Goal: Communication & Community: Share content

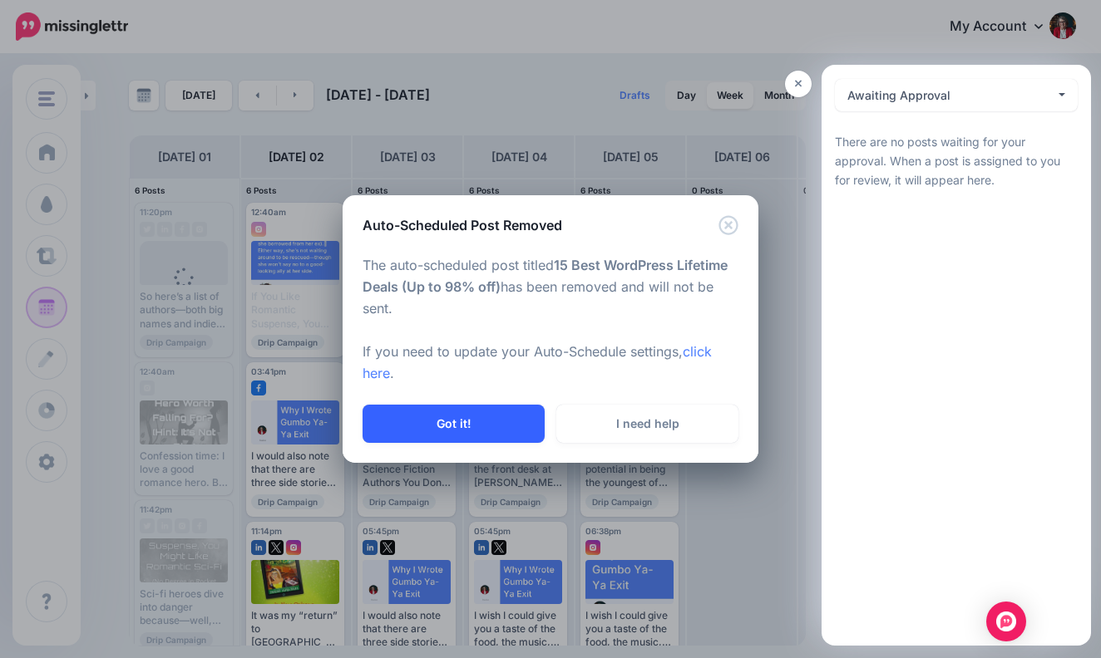
click at [490, 414] on button "Got it!" at bounding box center [453, 424] width 182 height 38
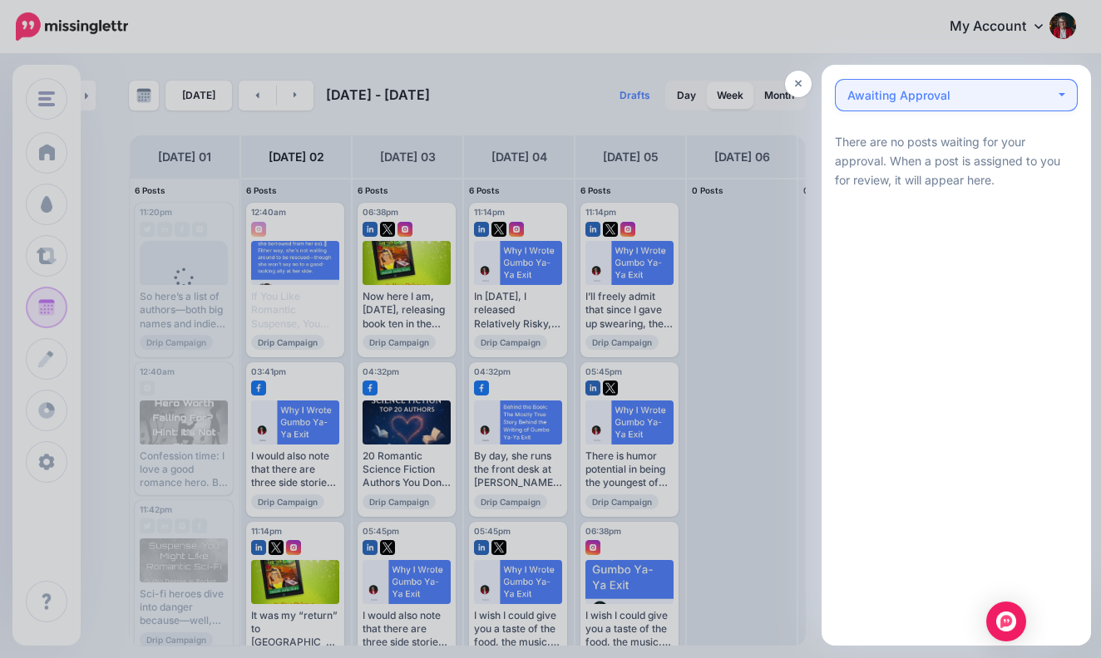
click at [1064, 91] on button "Awaiting Approval 0" at bounding box center [956, 95] width 243 height 32
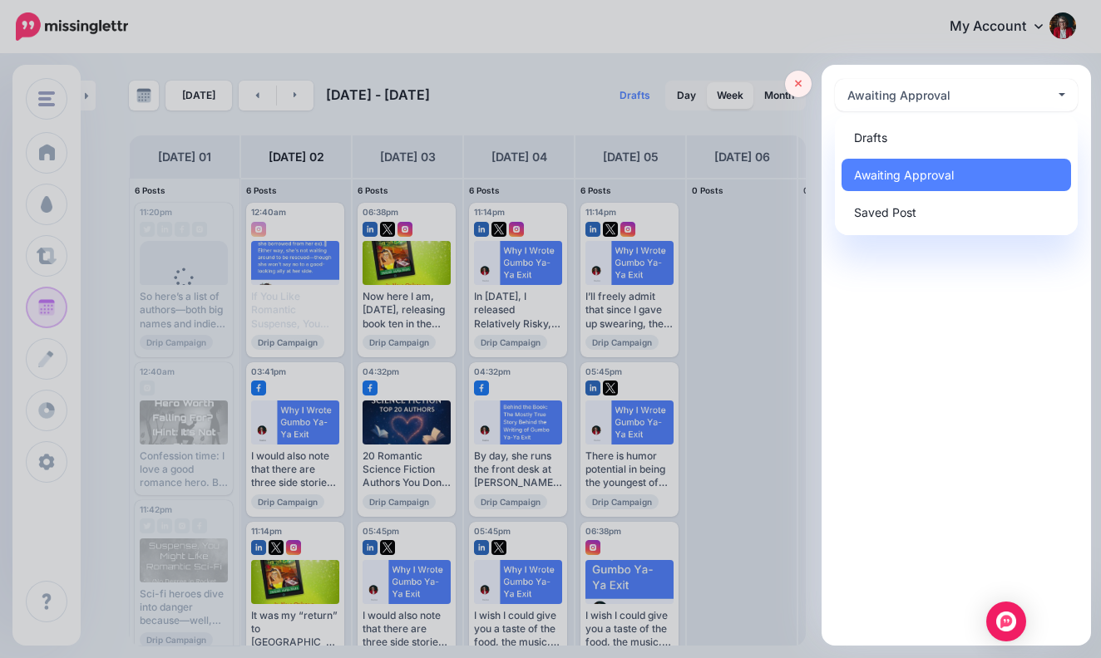
click at [796, 81] on icon at bounding box center [798, 84] width 7 height 7
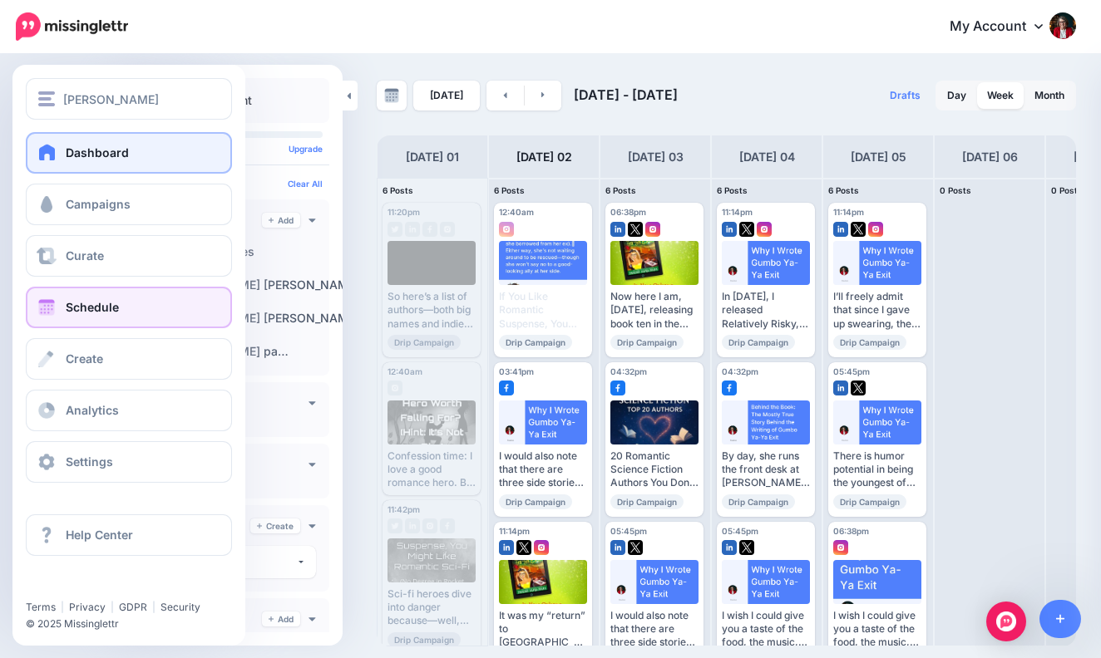
click at [111, 150] on span "Dashboard" at bounding box center [97, 152] width 63 height 14
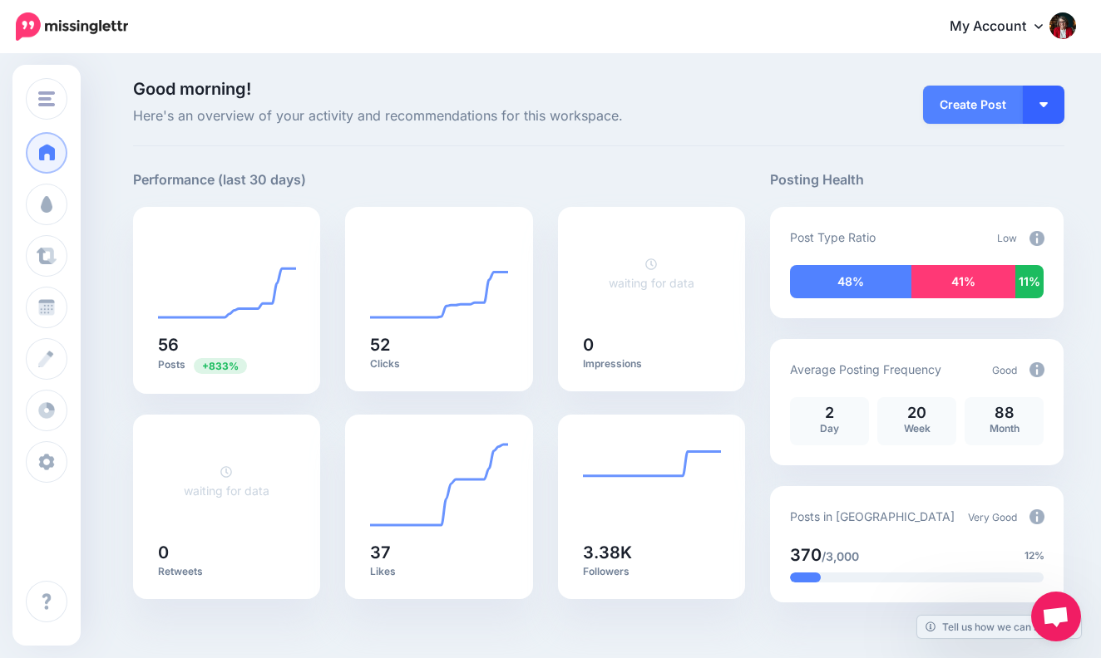
click at [1047, 101] on button "button" at bounding box center [1044, 105] width 42 height 38
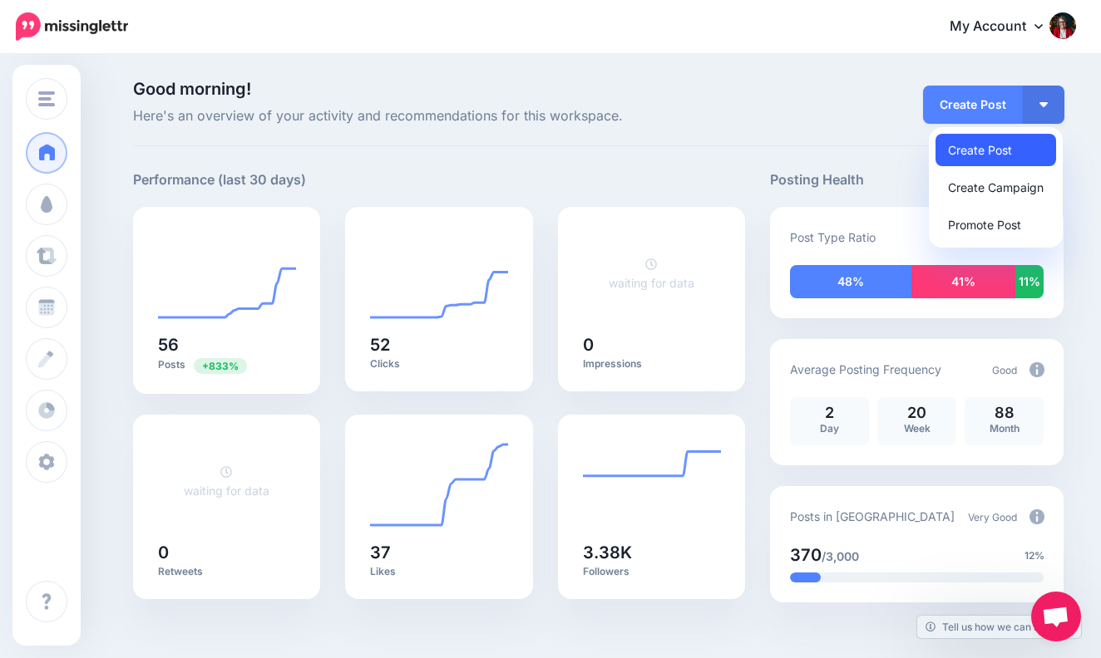
click at [1007, 145] on link "Create Post" at bounding box center [995, 150] width 121 height 32
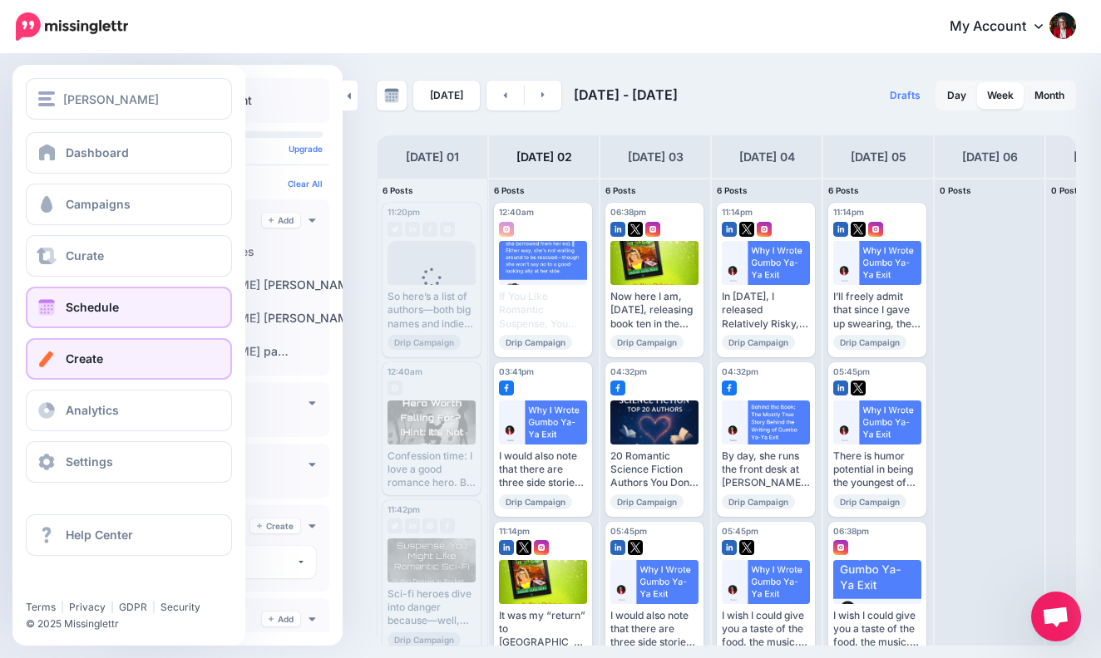
click at [115, 359] on link "Create" at bounding box center [129, 359] width 206 height 42
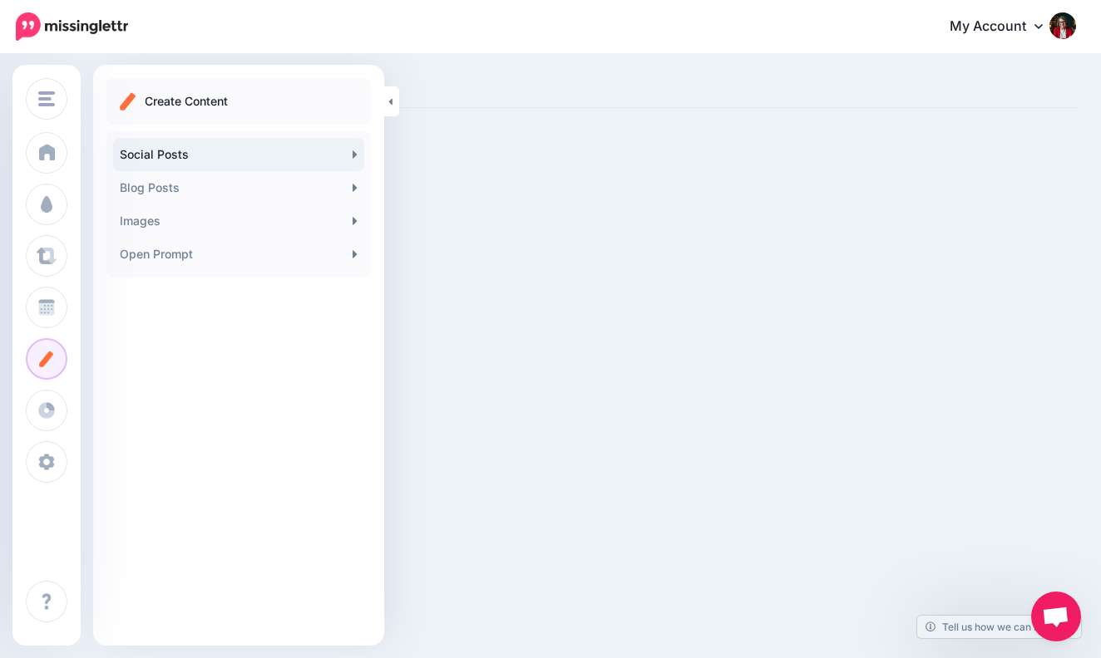
click at [348, 148] on link "Social Posts" at bounding box center [238, 154] width 251 height 33
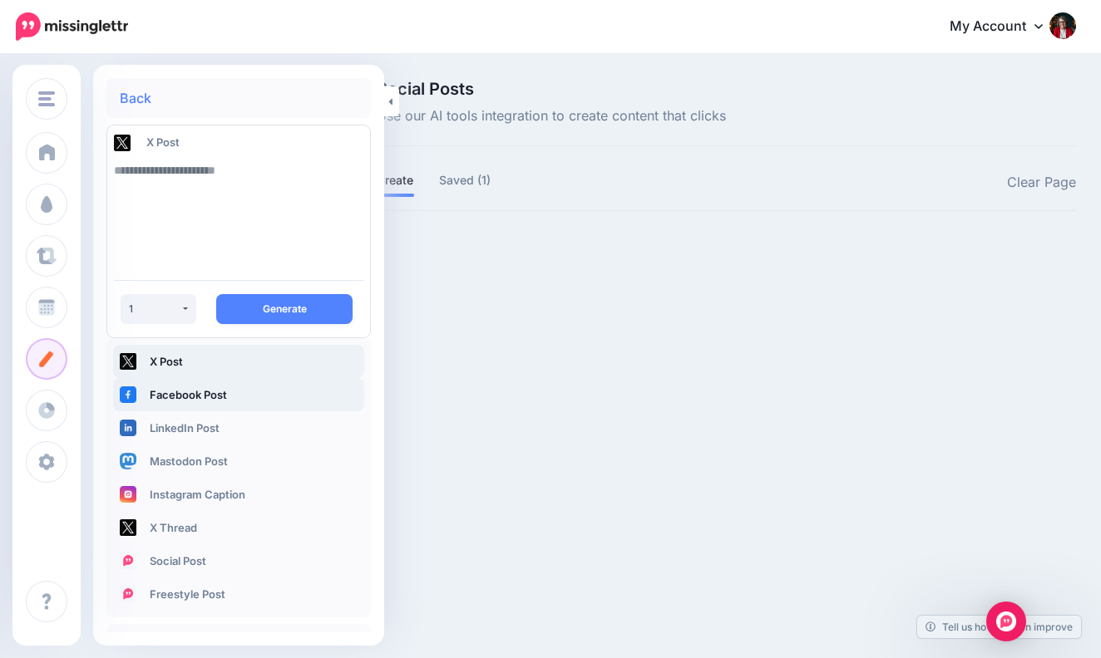
click at [222, 392] on link "Facebook Post" at bounding box center [238, 394] width 251 height 33
click at [151, 176] on textarea at bounding box center [238, 210] width 249 height 113
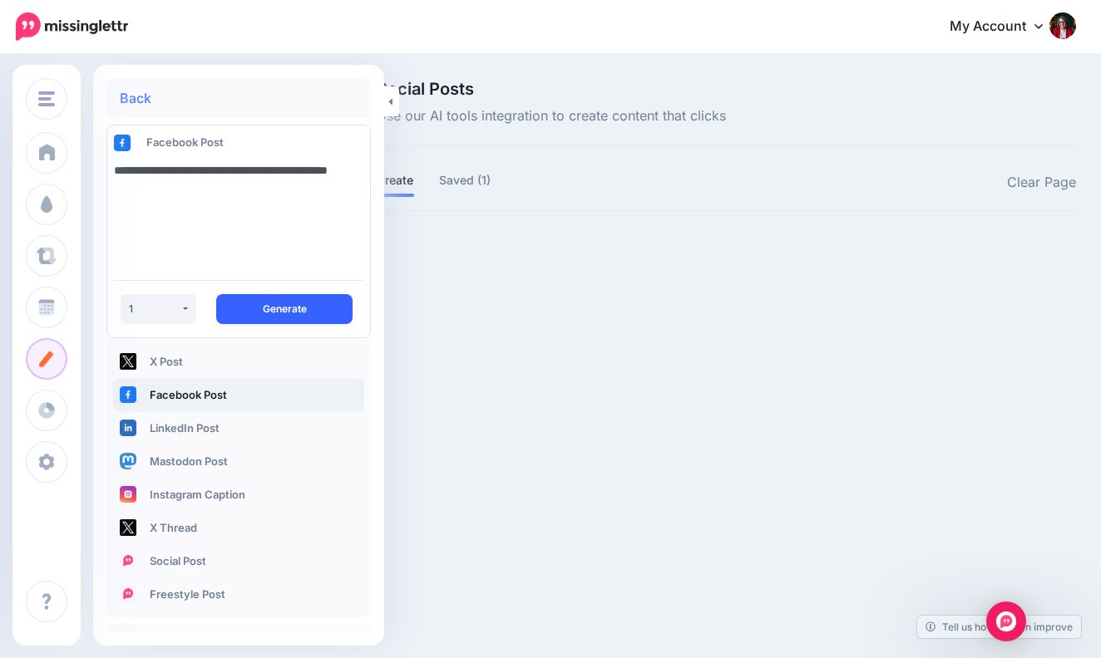
type textarea "**********"
click at [280, 312] on button "Generate" at bounding box center [284, 309] width 136 height 30
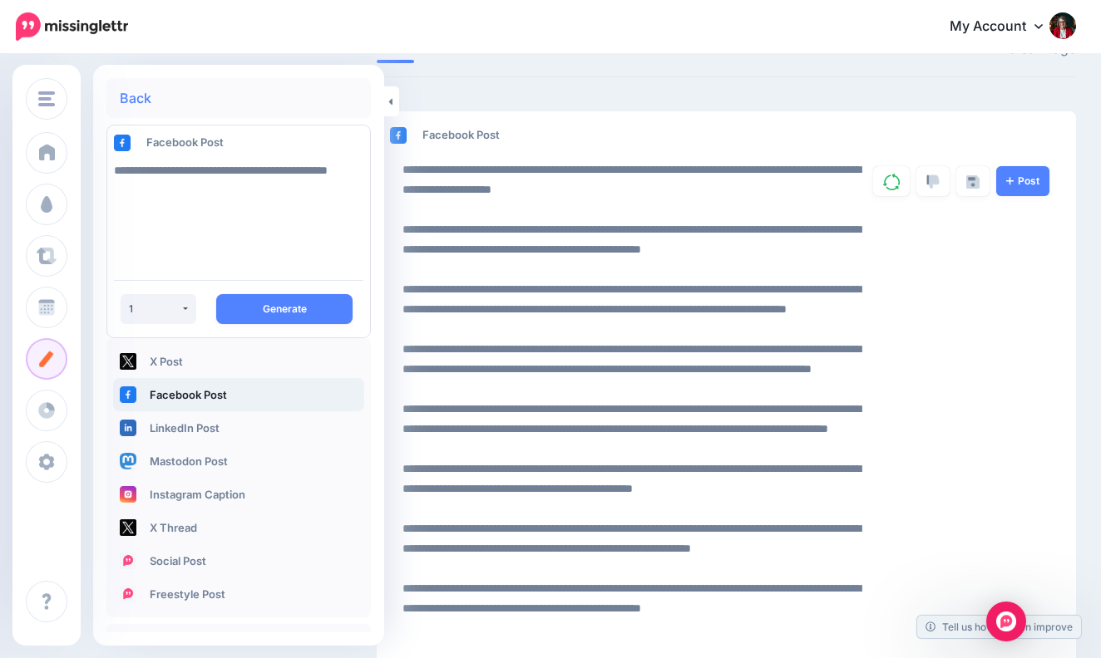
scroll to position [116, 0]
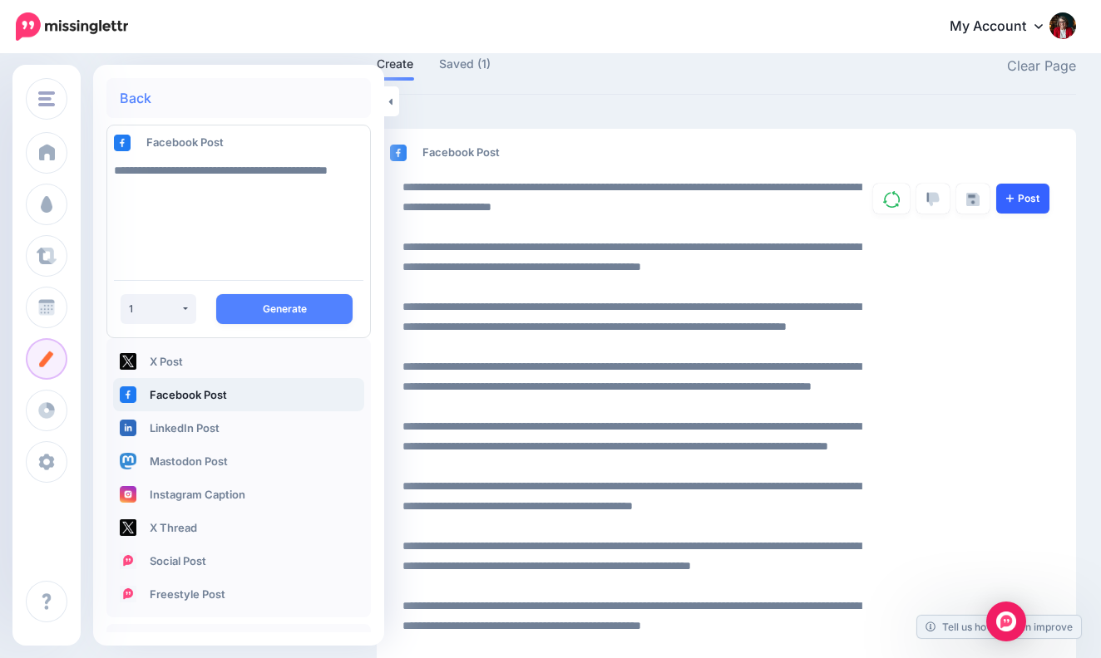
click at [1023, 195] on link "Post" at bounding box center [1022, 199] width 53 height 30
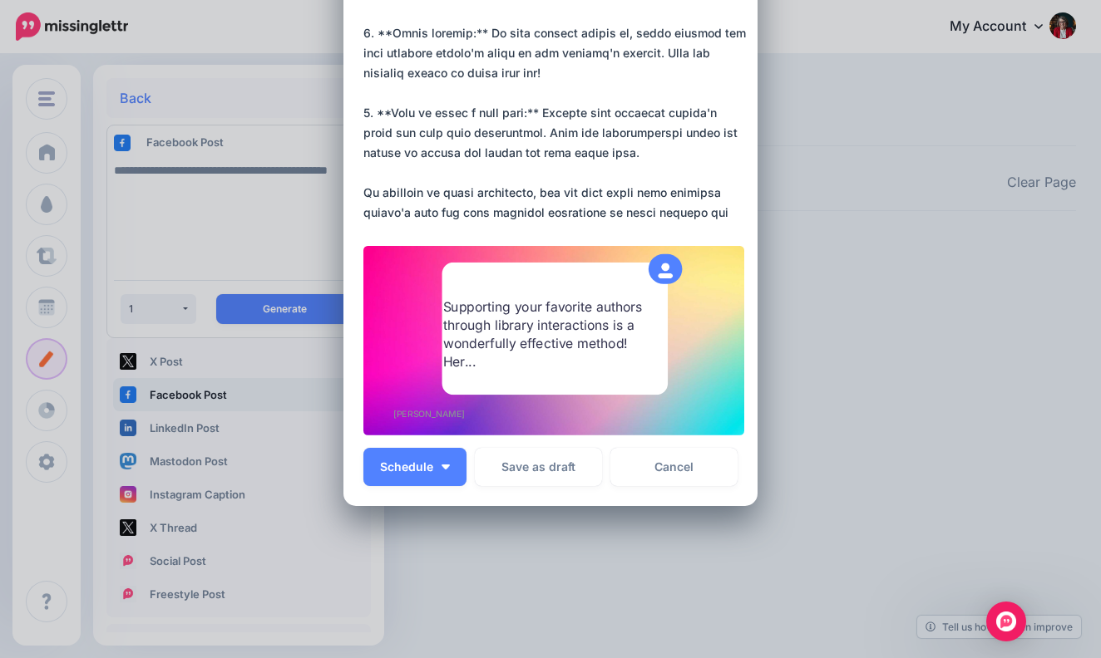
scroll to position [532, 0]
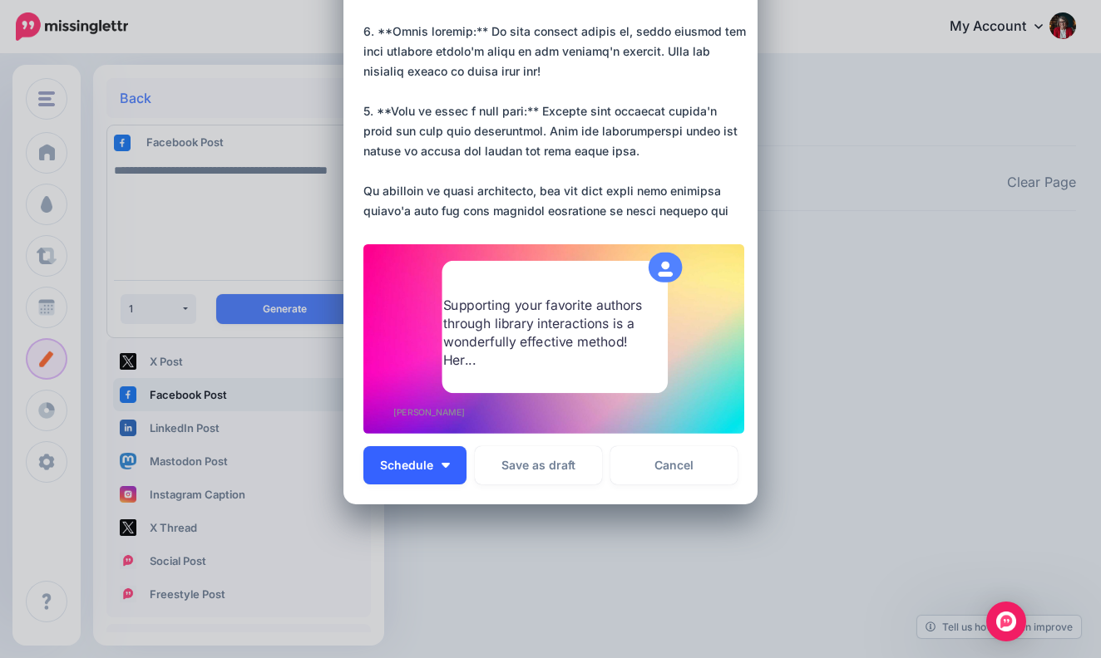
click at [421, 462] on span "Schedule" at bounding box center [406, 466] width 53 height 12
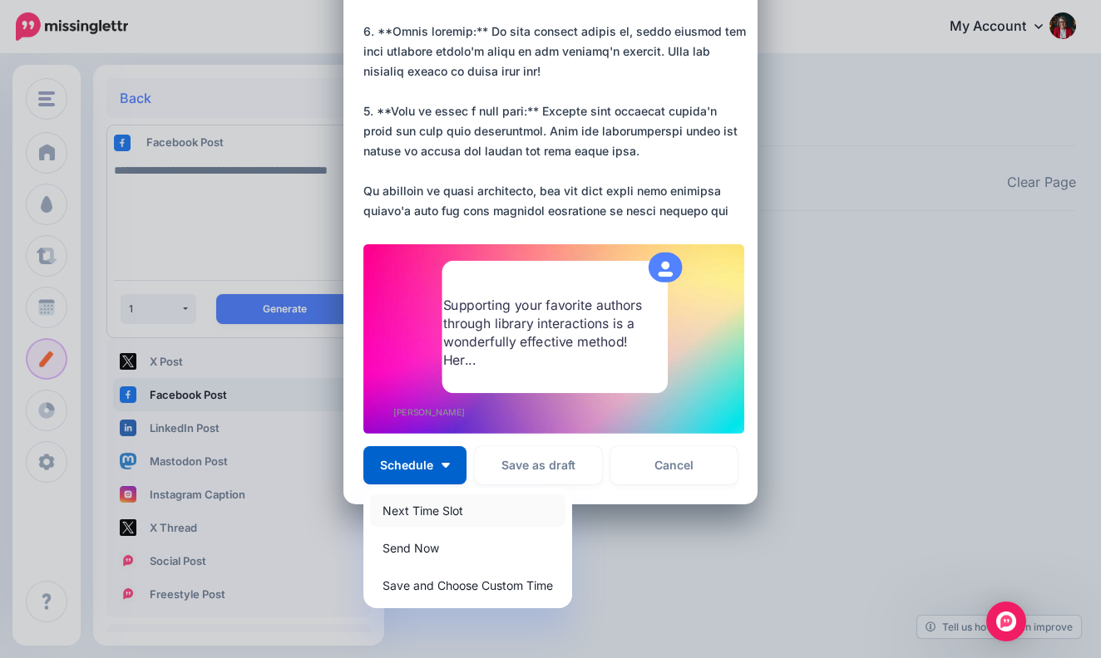
click at [451, 506] on link "Next Time Slot" at bounding box center [467, 511] width 195 height 32
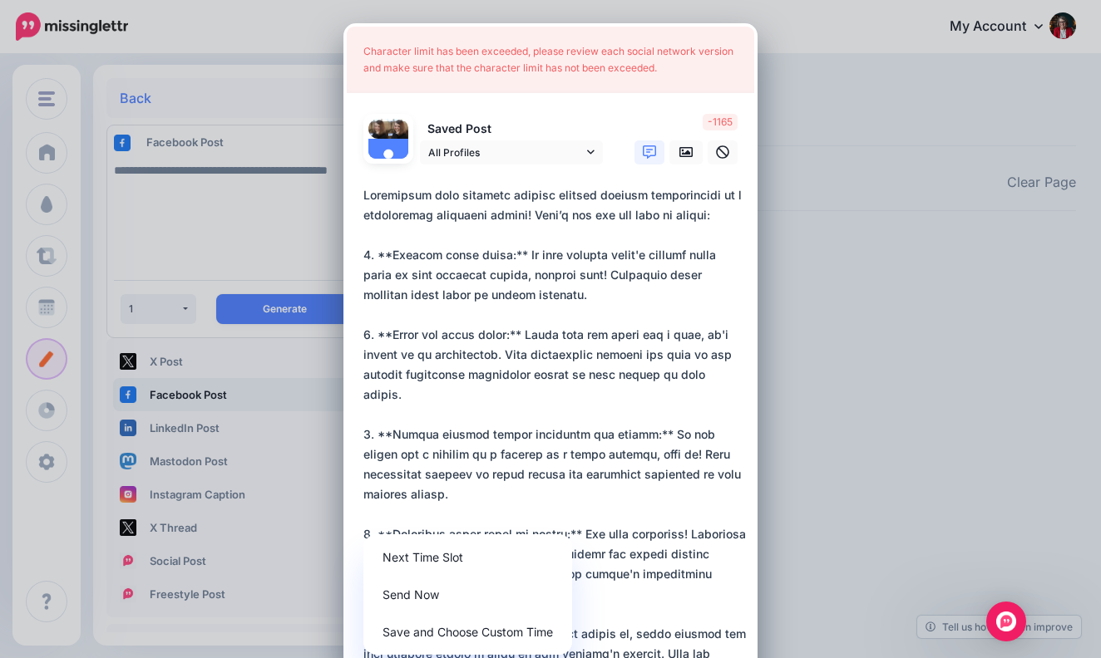
scroll to position [0, 0]
click at [573, 213] on textarea at bounding box center [554, 504] width 382 height 638
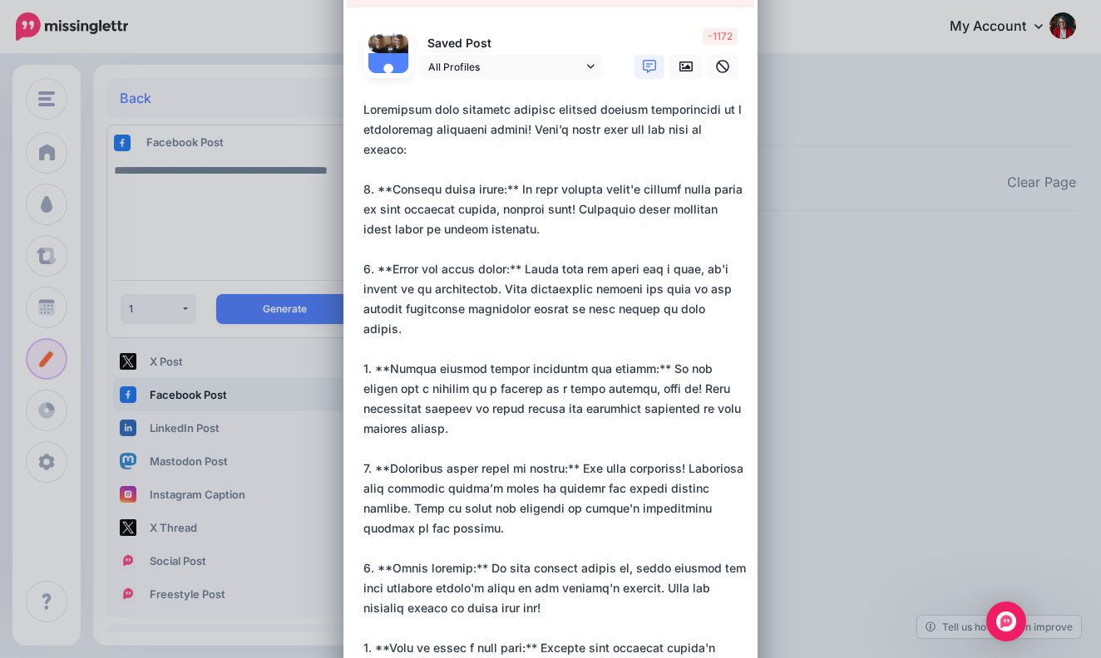
scroll to position [88, 0]
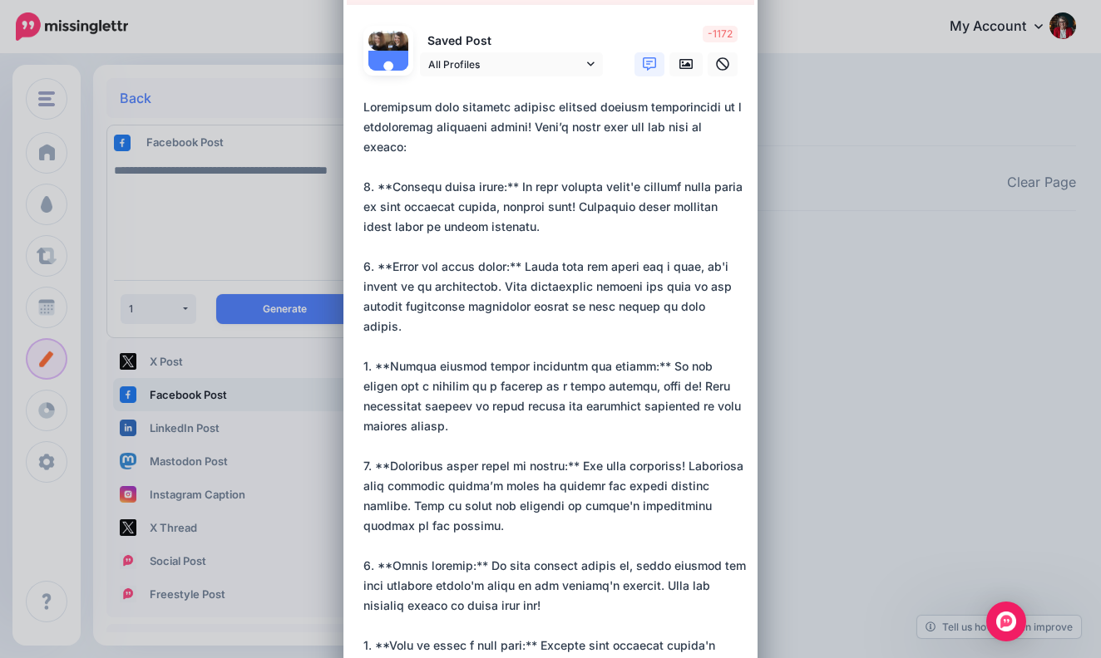
click at [365, 344] on textarea at bounding box center [554, 426] width 382 height 658
drag, startPoint x: 365, startPoint y: 344, endPoint x: 446, endPoint y: 407, distance: 102.6
click at [446, 407] on textarea at bounding box center [554, 426] width 382 height 658
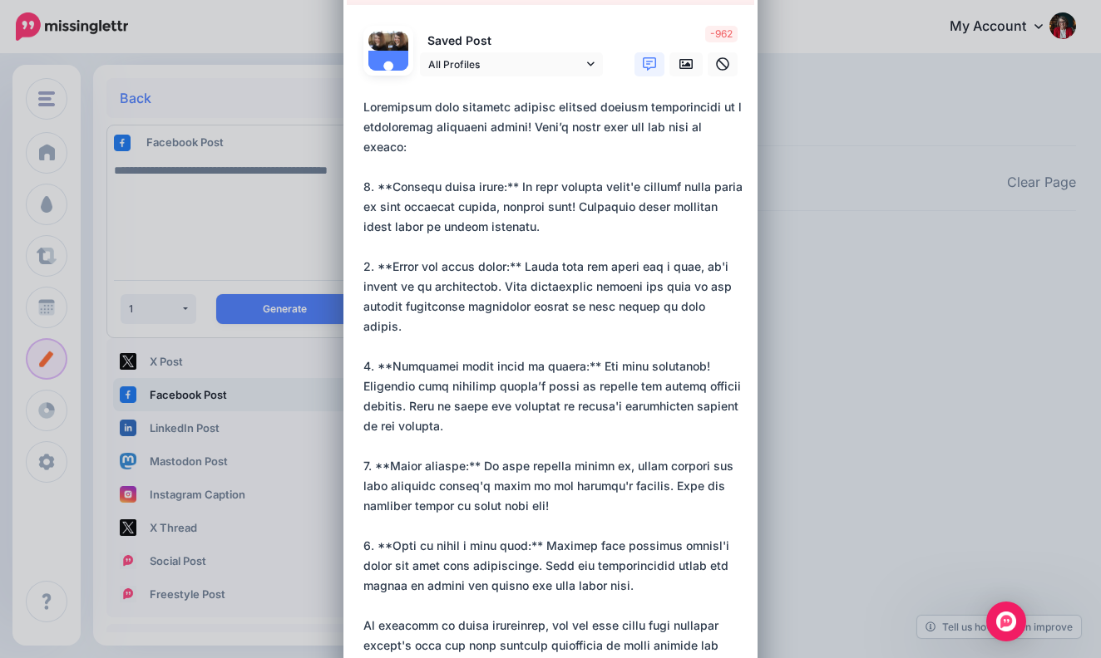
click at [371, 343] on textarea at bounding box center [554, 376] width 382 height 559
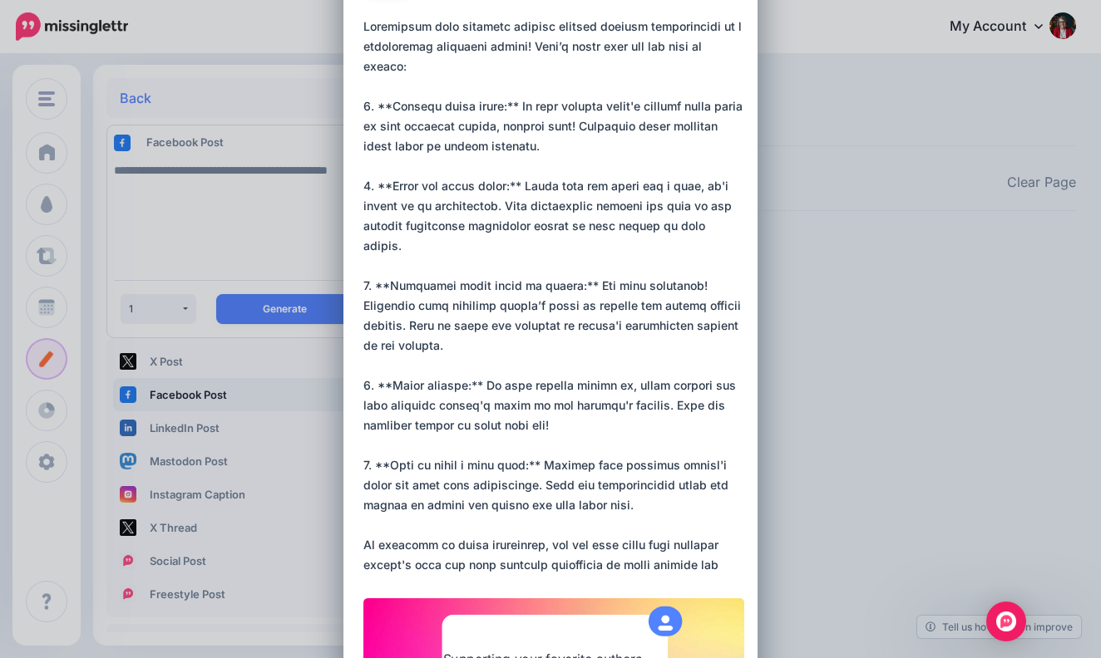
scroll to position [193, 0]
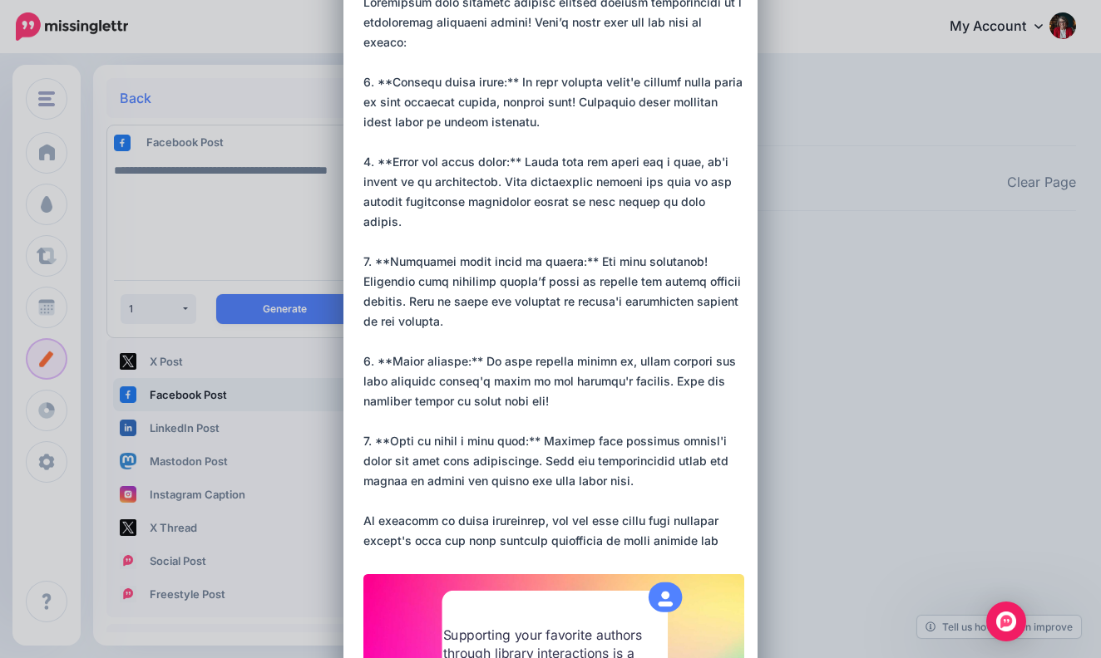
drag, startPoint x: 363, startPoint y: 336, endPoint x: 653, endPoint y: 462, distance: 315.7
click at [653, 462] on textarea at bounding box center [554, 272] width 382 height 559
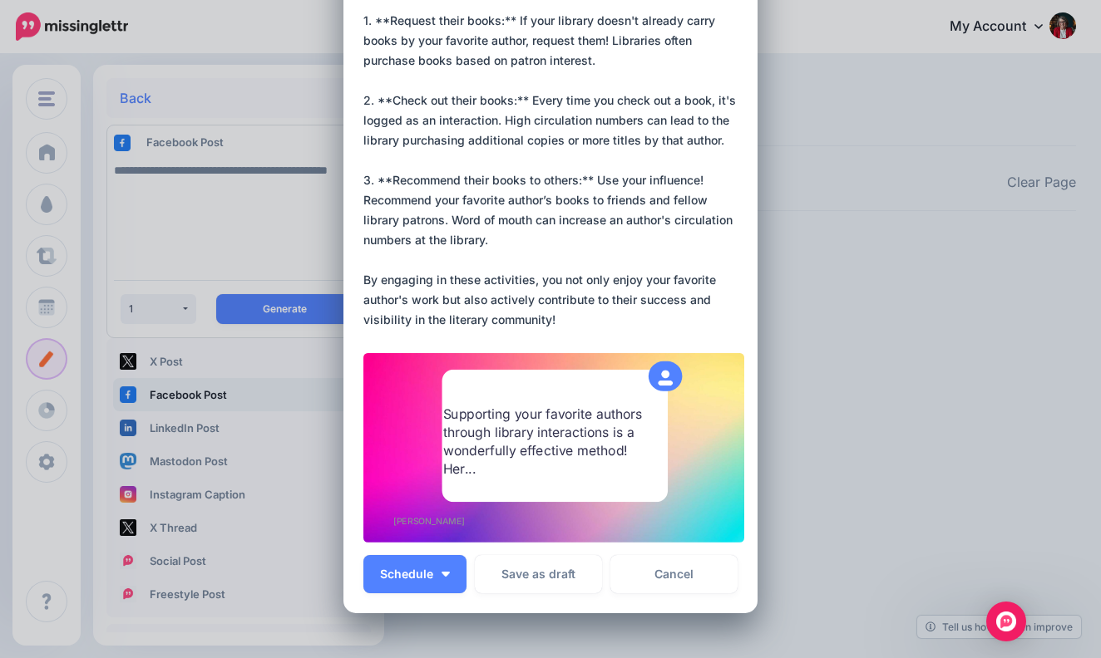
scroll to position [255, 0]
click at [441, 567] on button "Schedule" at bounding box center [414, 573] width 103 height 38
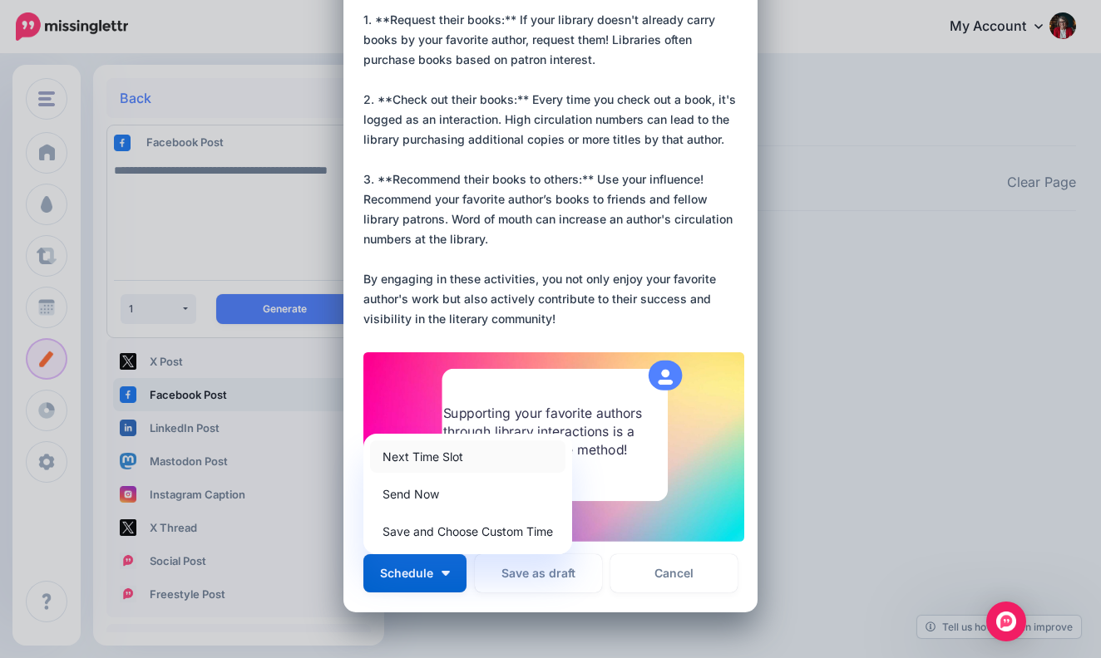
click at [452, 451] on link "Next Time Slot" at bounding box center [467, 457] width 195 height 32
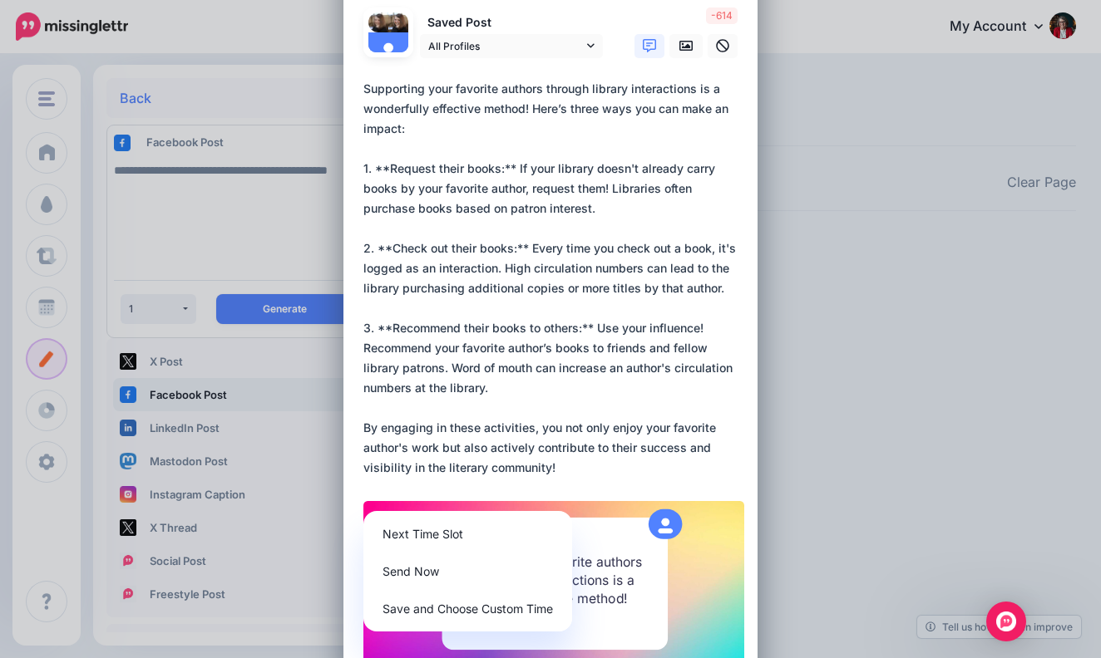
scroll to position [108, 0]
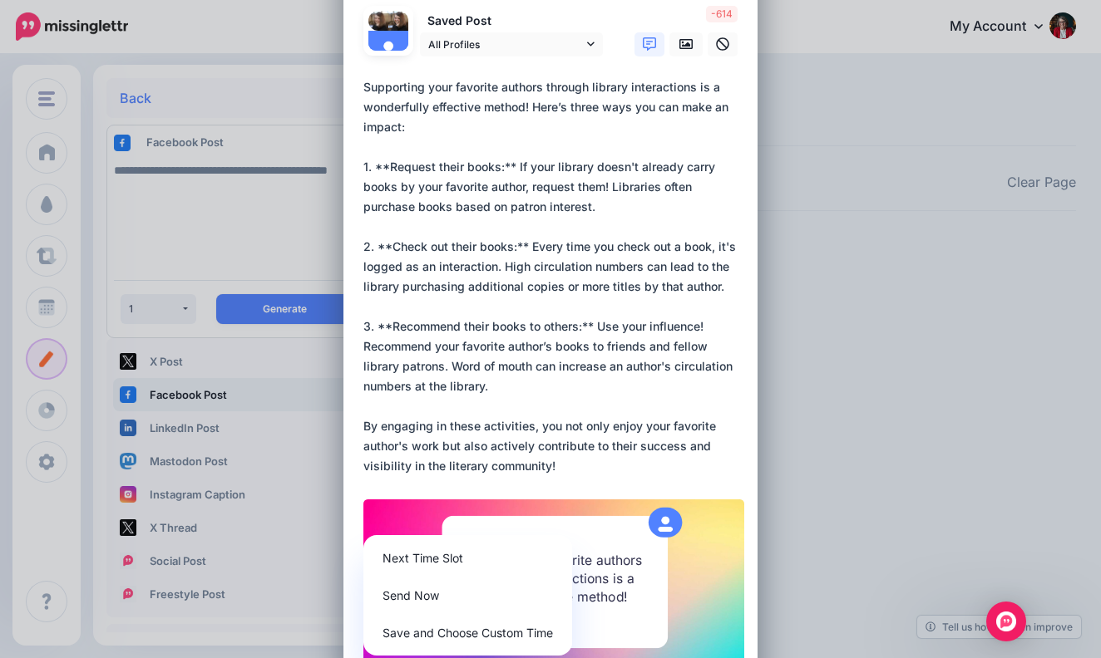
drag, startPoint x: 451, startPoint y: 363, endPoint x: 351, endPoint y: 348, distance: 100.9
click at [351, 347] on div "Loading Character limit has been exceeded, please review each social network ve…" at bounding box center [550, 337] width 414 height 845
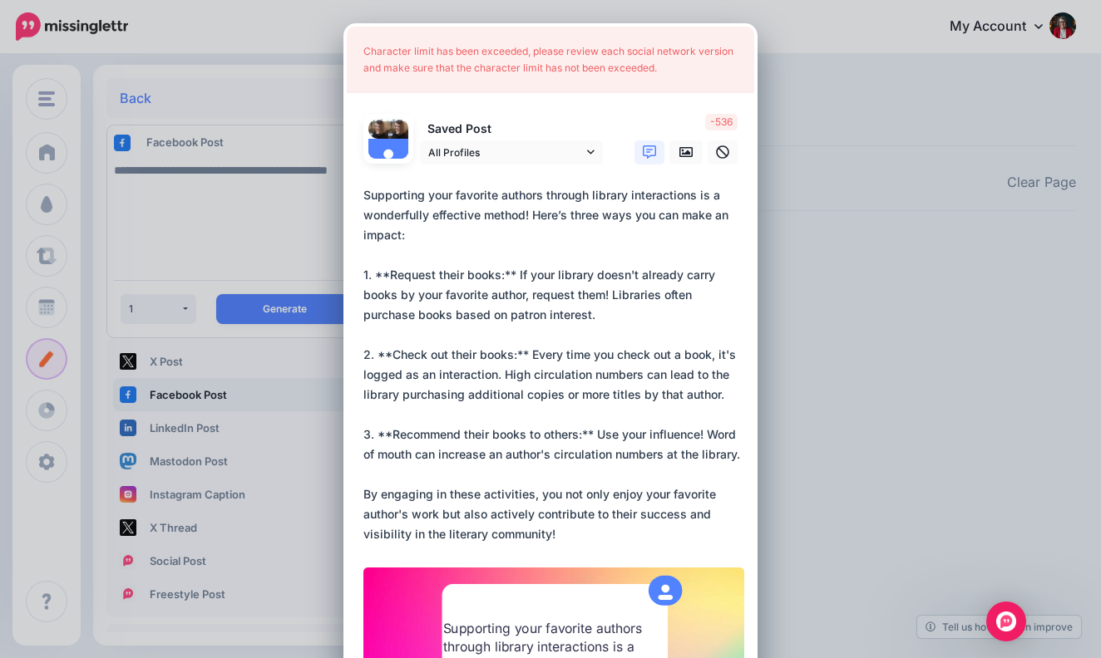
scroll to position [0, 0]
drag, startPoint x: 506, startPoint y: 372, endPoint x: 725, endPoint y: 392, distance: 219.5
click at [725, 392] on textarea "**********" at bounding box center [554, 364] width 382 height 359
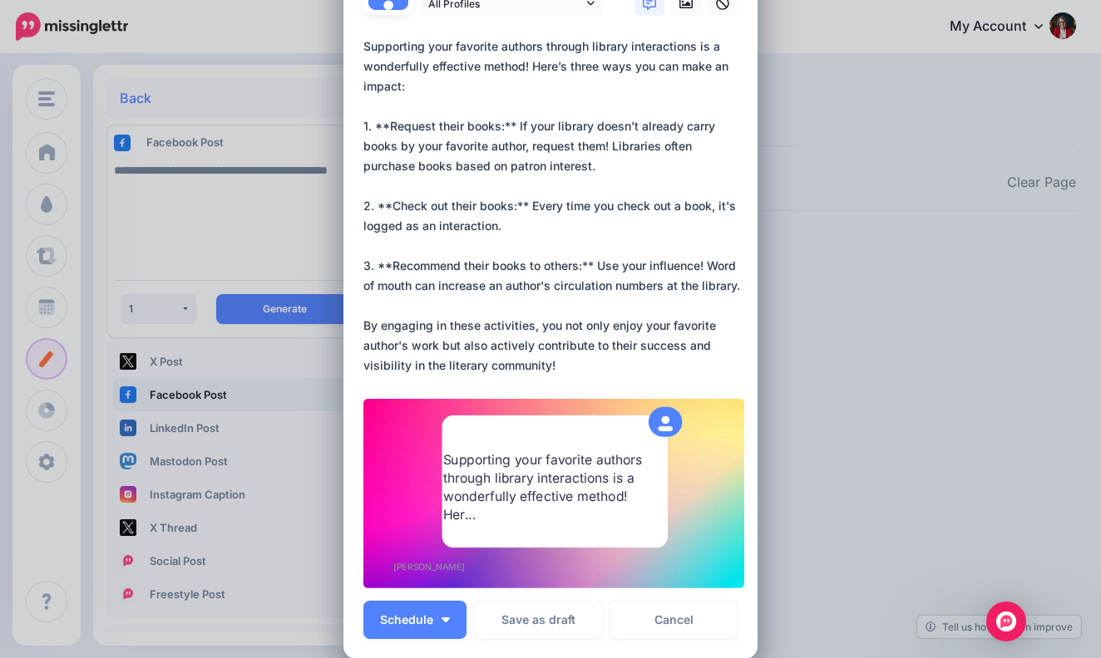
scroll to position [169, 0]
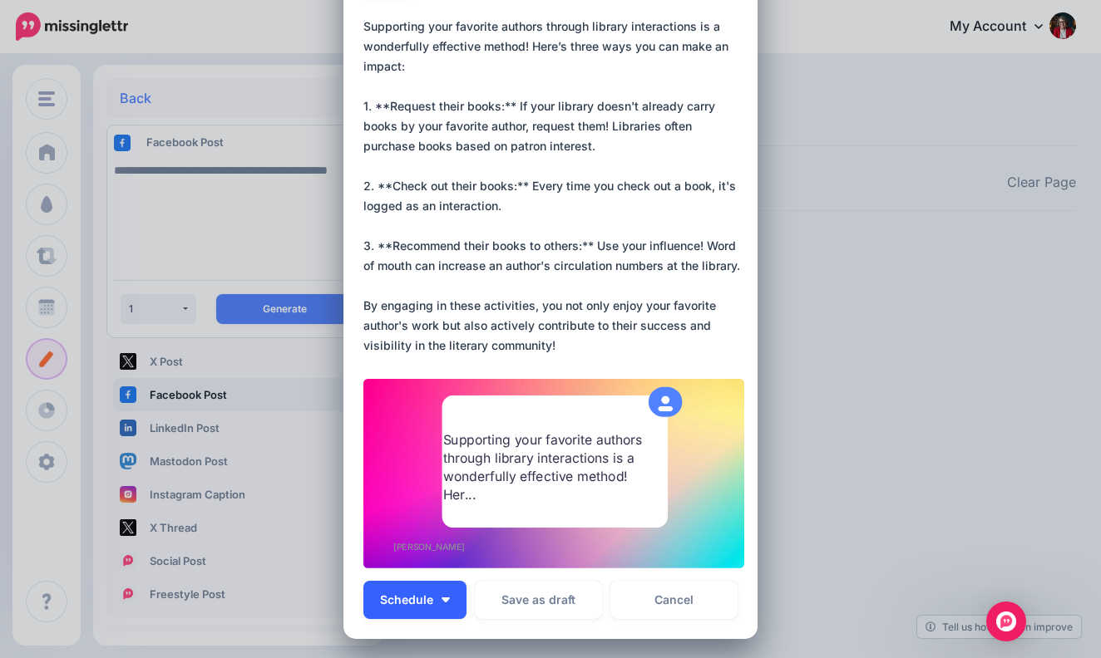
click at [437, 593] on button "Schedule" at bounding box center [414, 600] width 103 height 38
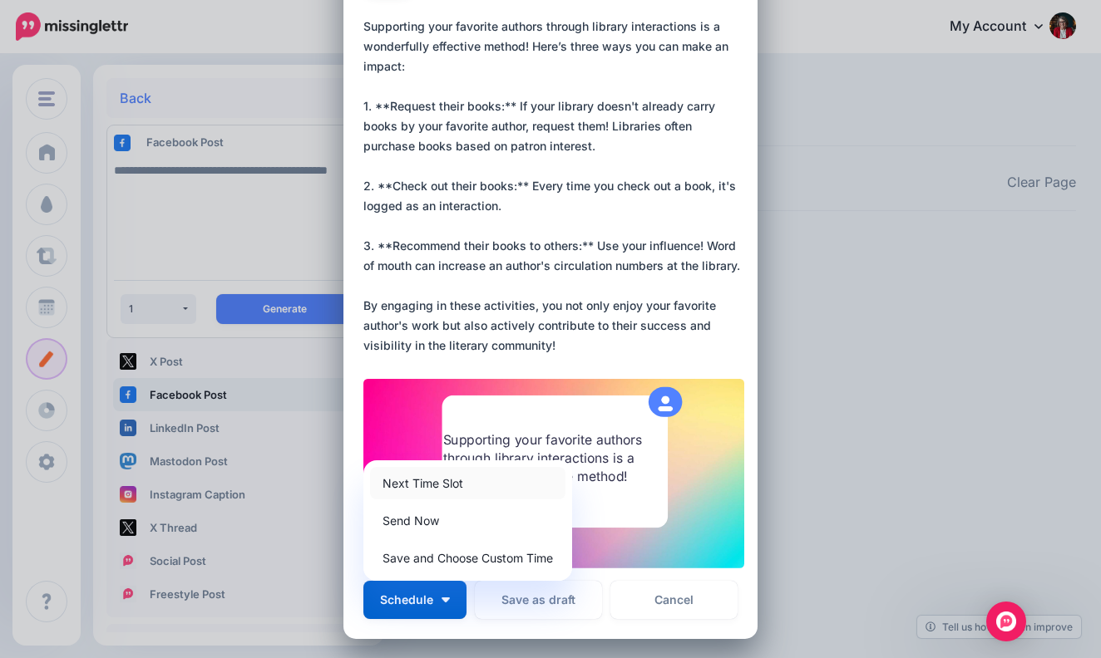
click at [454, 485] on link "Next Time Slot" at bounding box center [467, 483] width 195 height 32
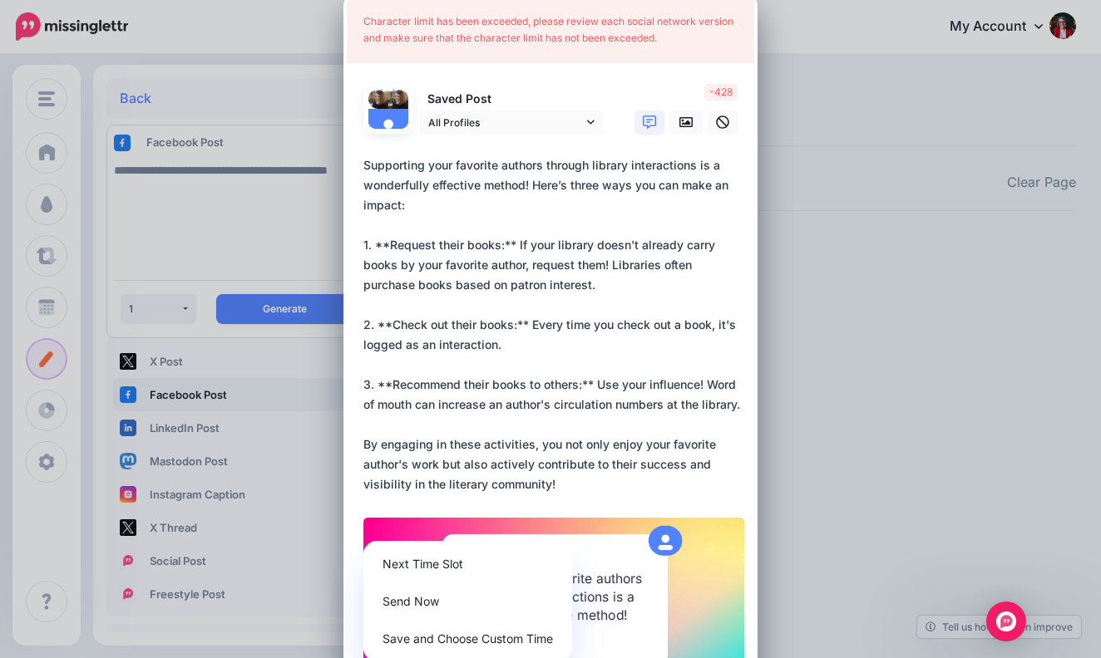
scroll to position [41, 0]
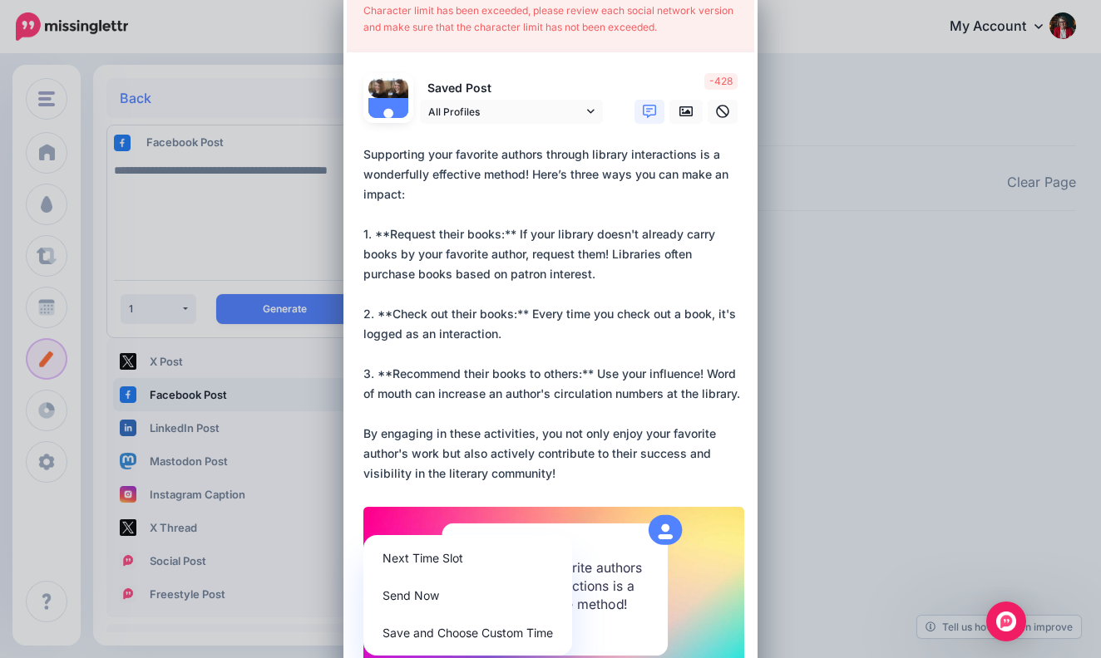
drag, startPoint x: 611, startPoint y: 250, endPoint x: 601, endPoint y: 273, distance: 24.6
click at [601, 273] on textarea "**********" at bounding box center [554, 314] width 382 height 339
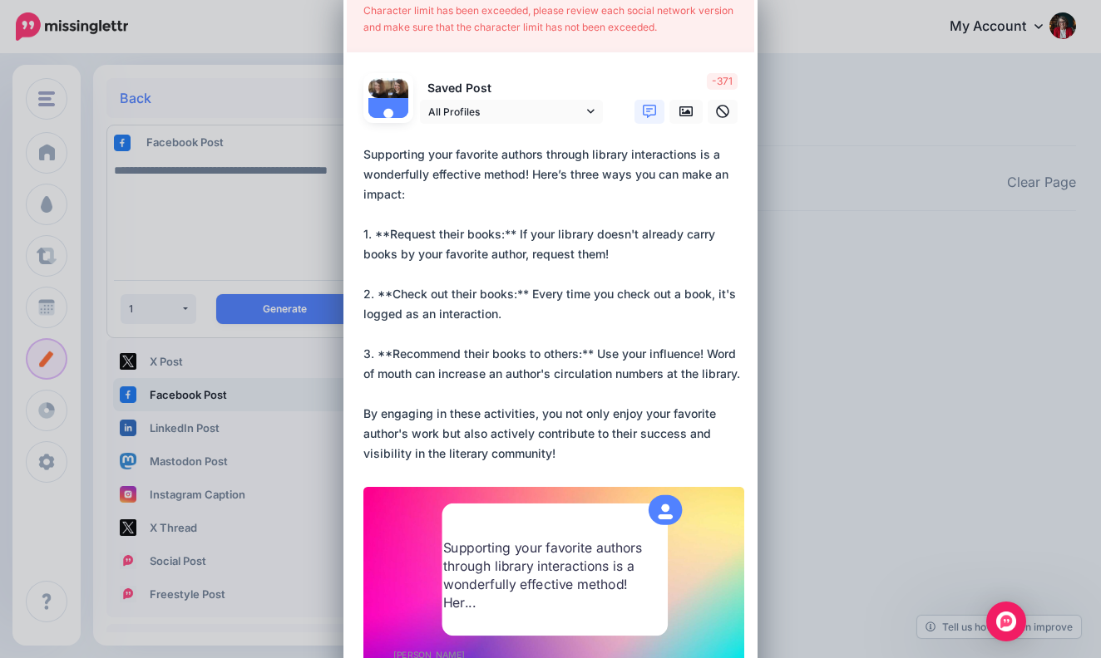
click at [555, 450] on textarea "**********" at bounding box center [554, 304] width 382 height 319
drag, startPoint x: 555, startPoint y: 450, endPoint x: 352, endPoint y: 412, distance: 206.4
click at [352, 412] on div "Loading Character limit has been exceeded, please review each social network ve…" at bounding box center [550, 365] width 414 height 765
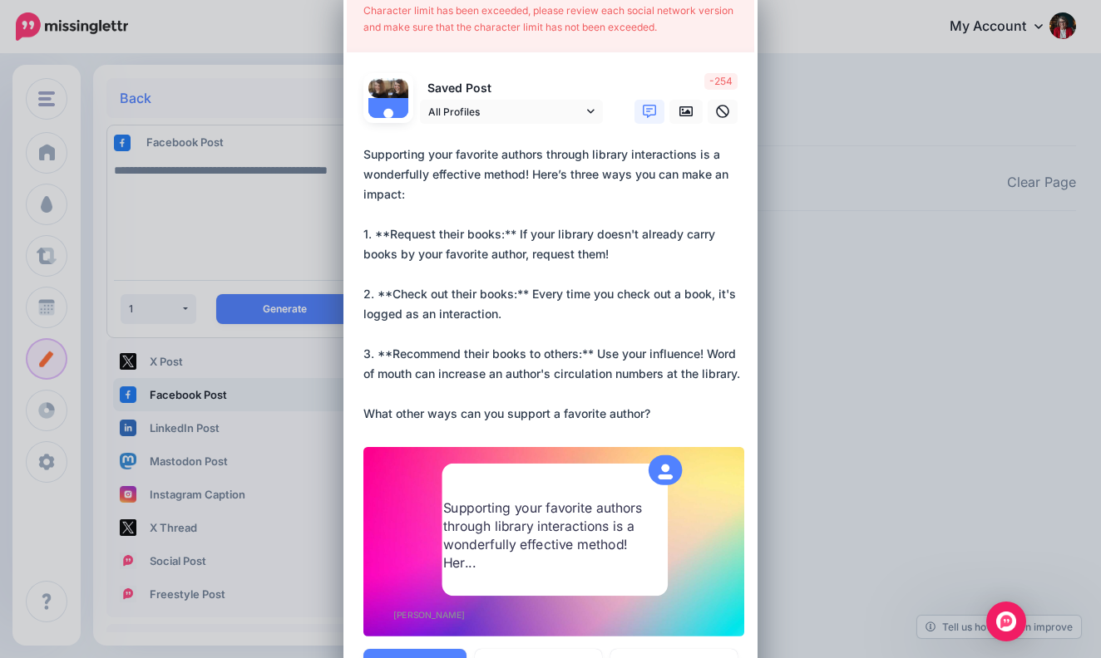
click at [368, 211] on textarea "**********" at bounding box center [554, 284] width 382 height 279
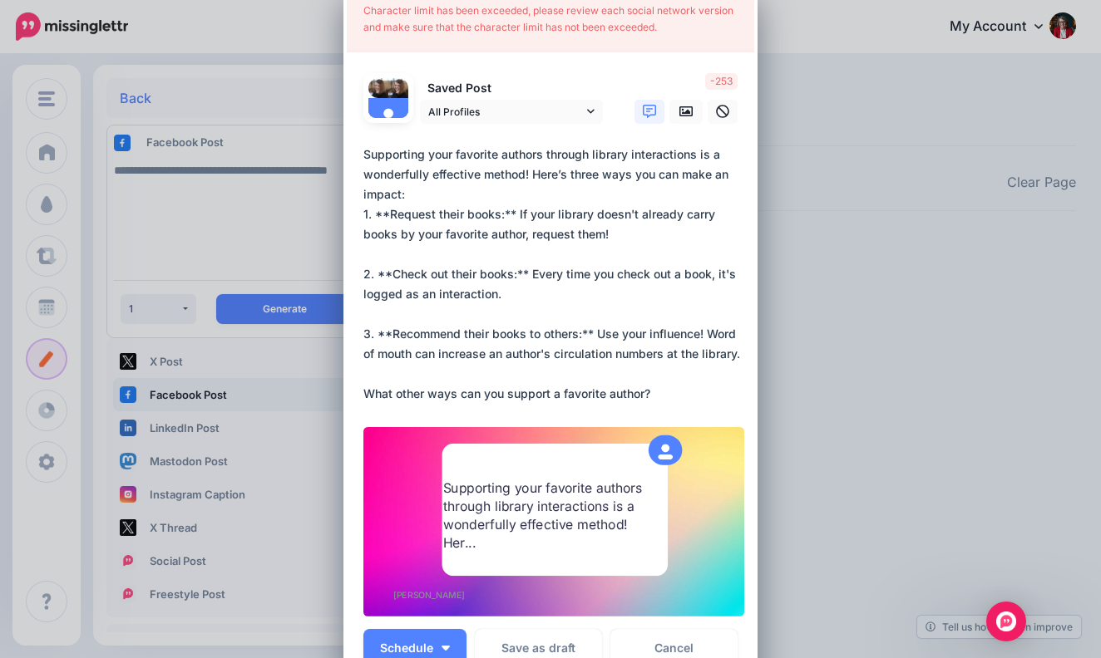
click at [368, 249] on textarea "**********" at bounding box center [554, 274] width 382 height 259
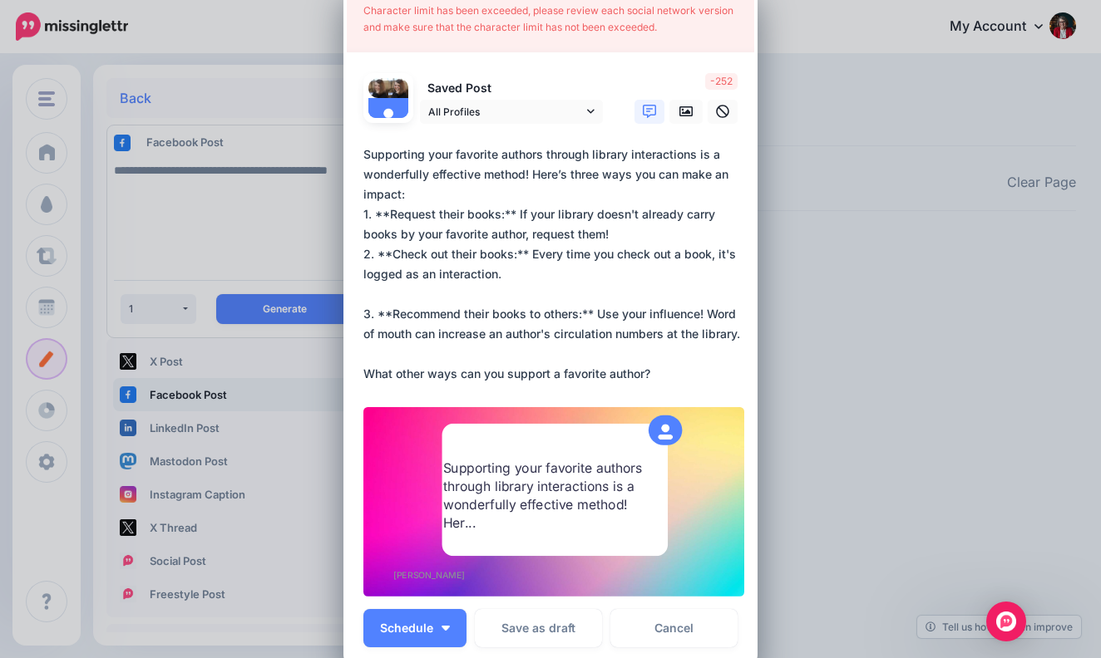
click at [366, 295] on textarea "**********" at bounding box center [554, 264] width 382 height 239
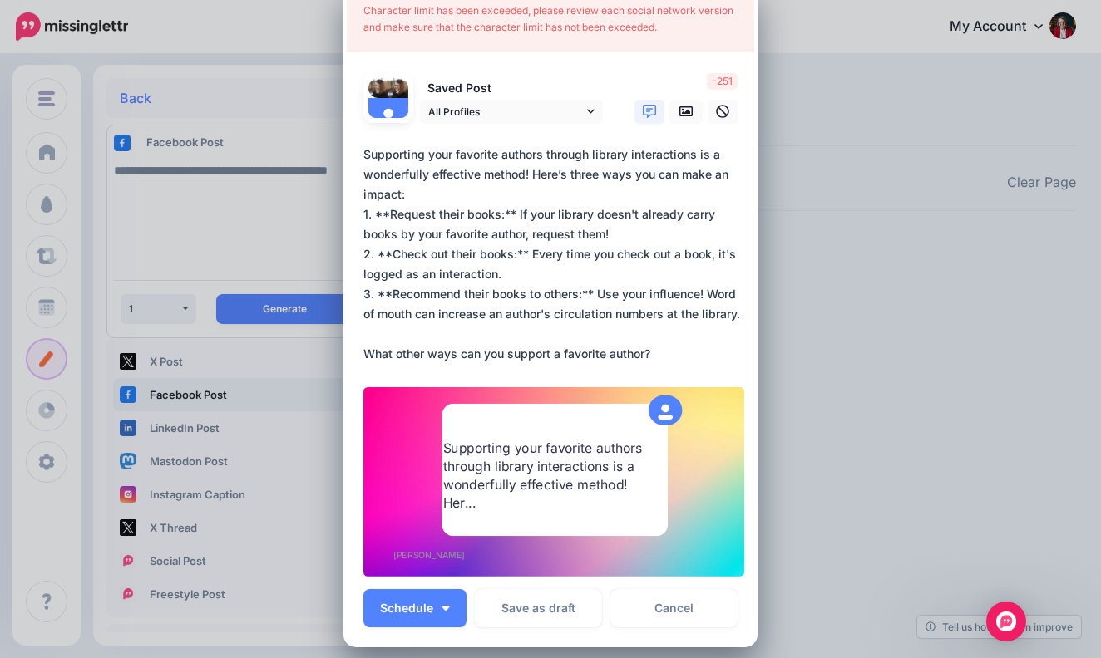
click at [368, 333] on textarea "**********" at bounding box center [554, 254] width 382 height 219
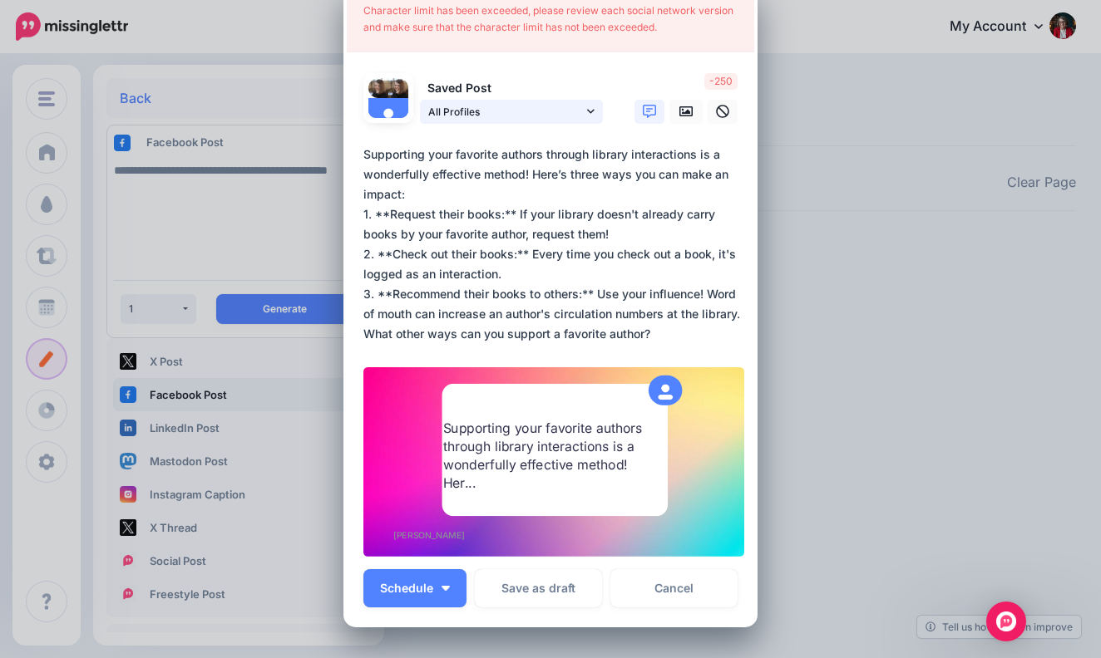
type textarea "**********"
click at [591, 110] on icon at bounding box center [590, 112] width 7 height 12
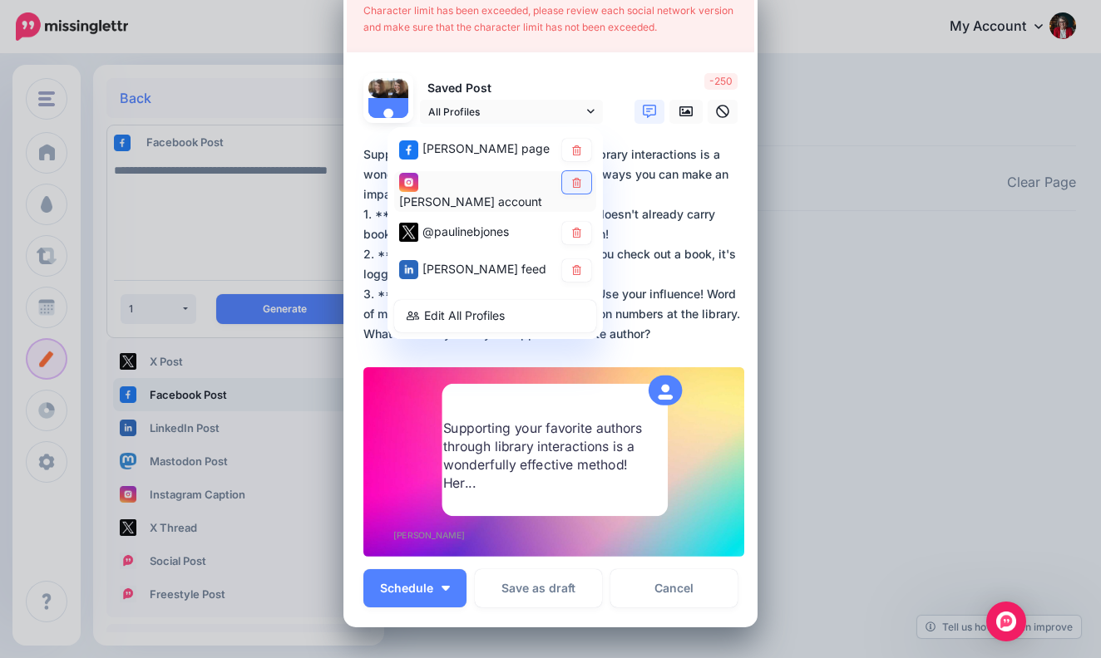
click at [577, 187] on icon at bounding box center [576, 182] width 9 height 10
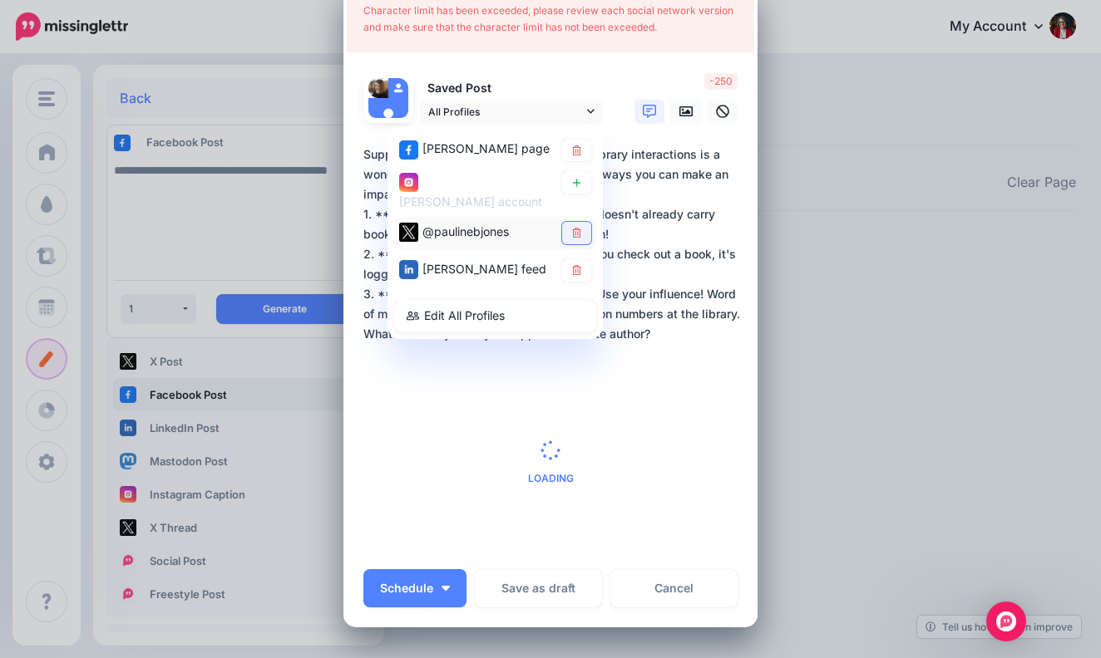
click at [577, 235] on icon at bounding box center [576, 233] width 12 height 10
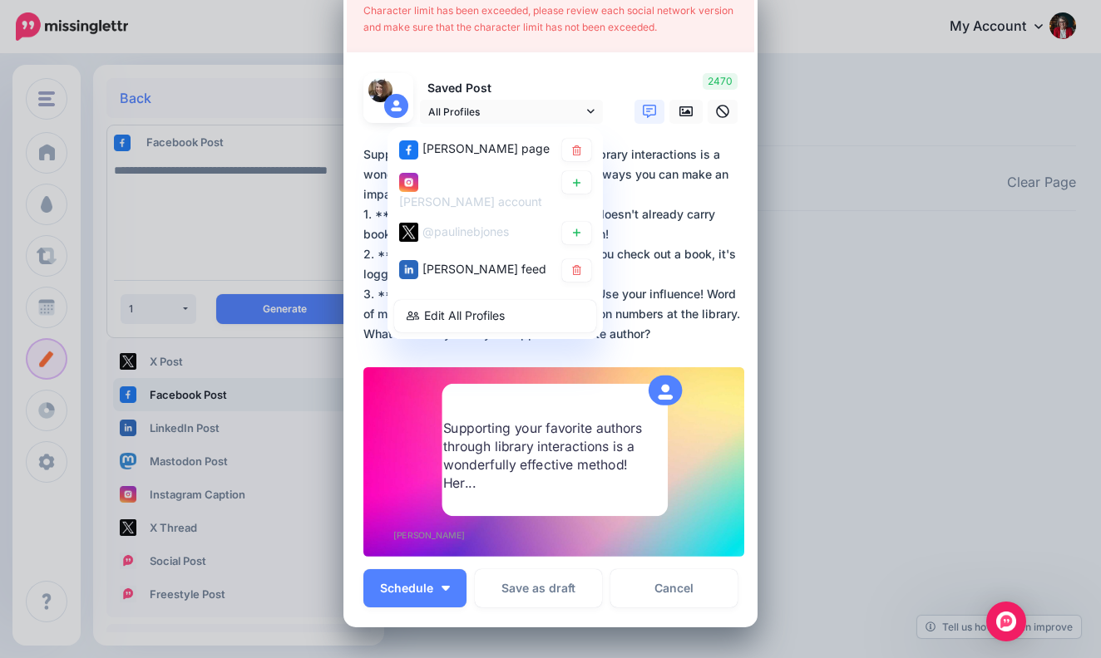
click at [659, 268] on textarea "**********" at bounding box center [554, 245] width 382 height 200
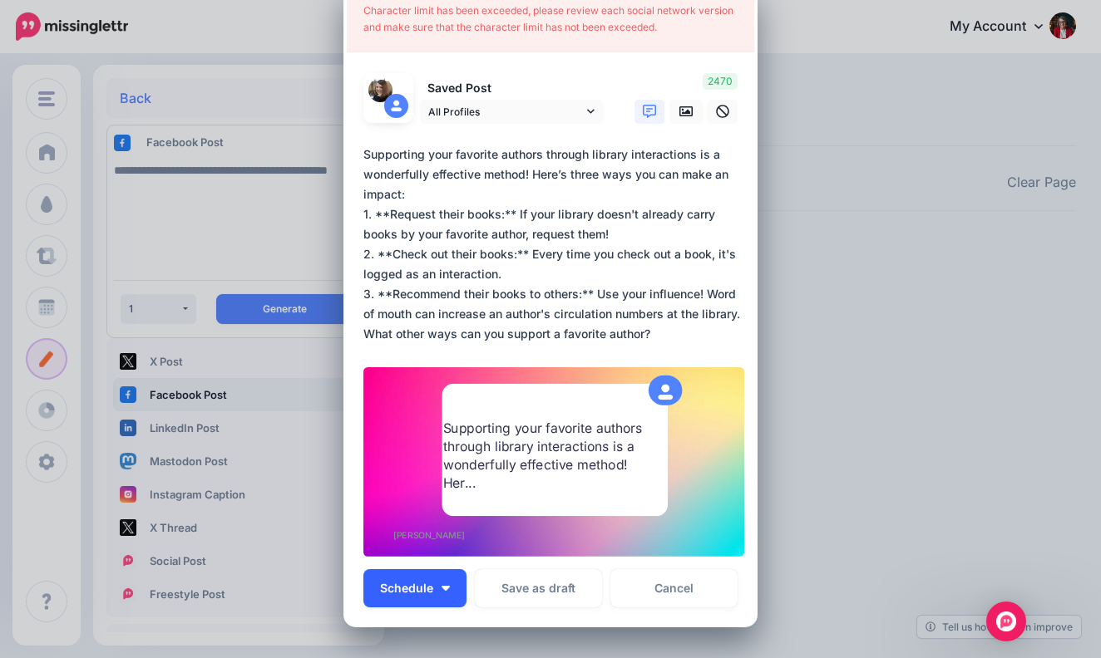
click at [446, 582] on button "Schedule" at bounding box center [414, 588] width 103 height 38
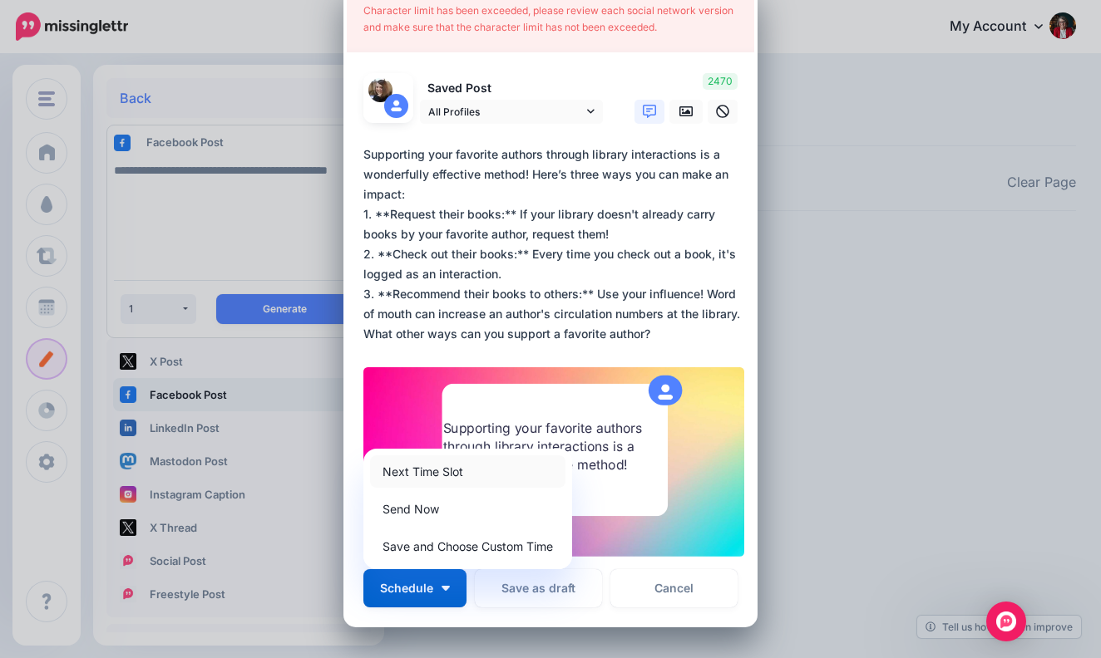
click at [455, 464] on link "Next Time Slot" at bounding box center [467, 472] width 195 height 32
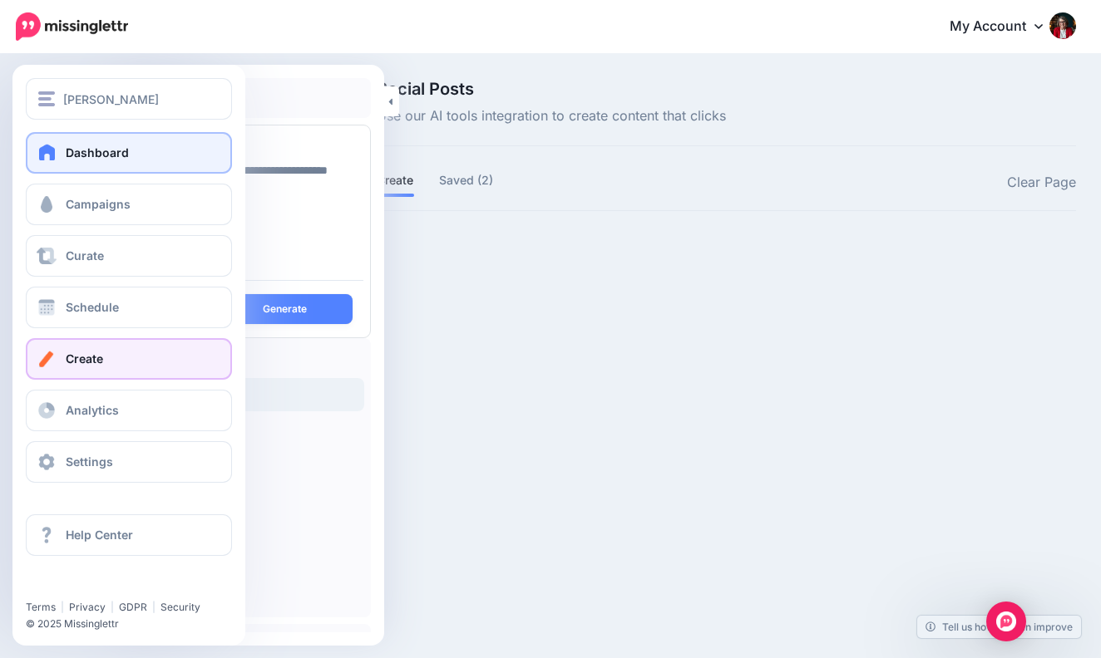
click at [83, 150] on span "Dashboard" at bounding box center [97, 152] width 63 height 14
